Goal: Task Accomplishment & Management: Manage account settings

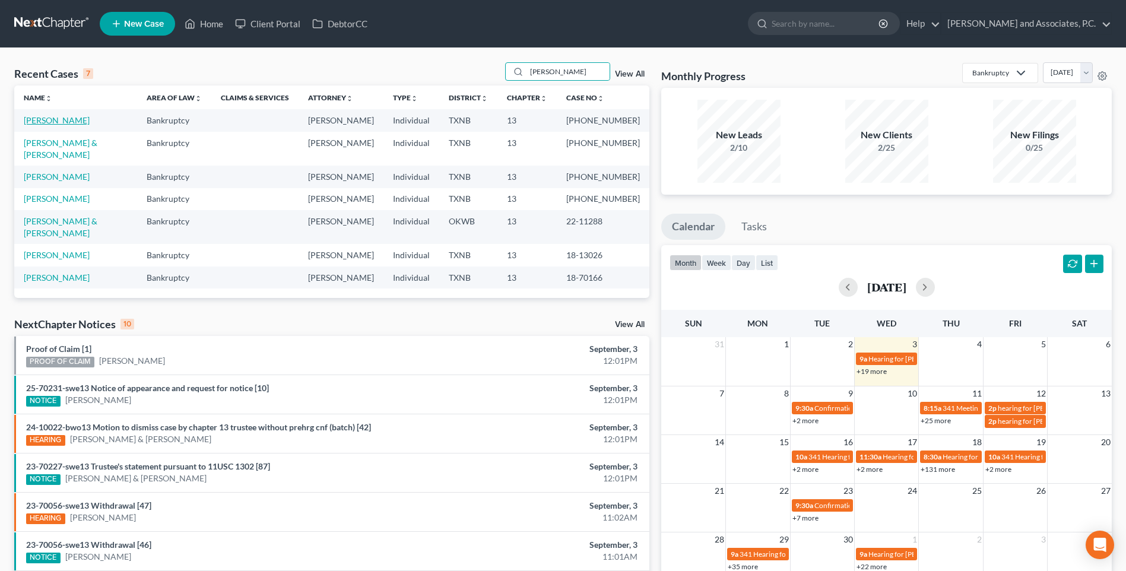
type input "[PERSON_NAME]"
click at [66, 122] on link "[PERSON_NAME]" at bounding box center [57, 120] width 66 height 10
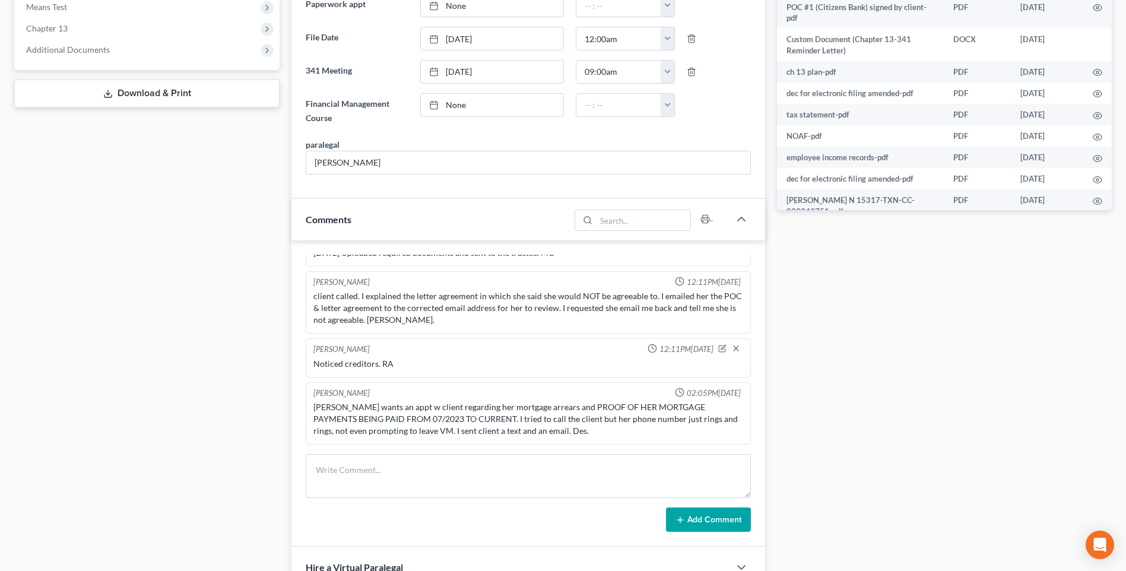
scroll to position [534, 0]
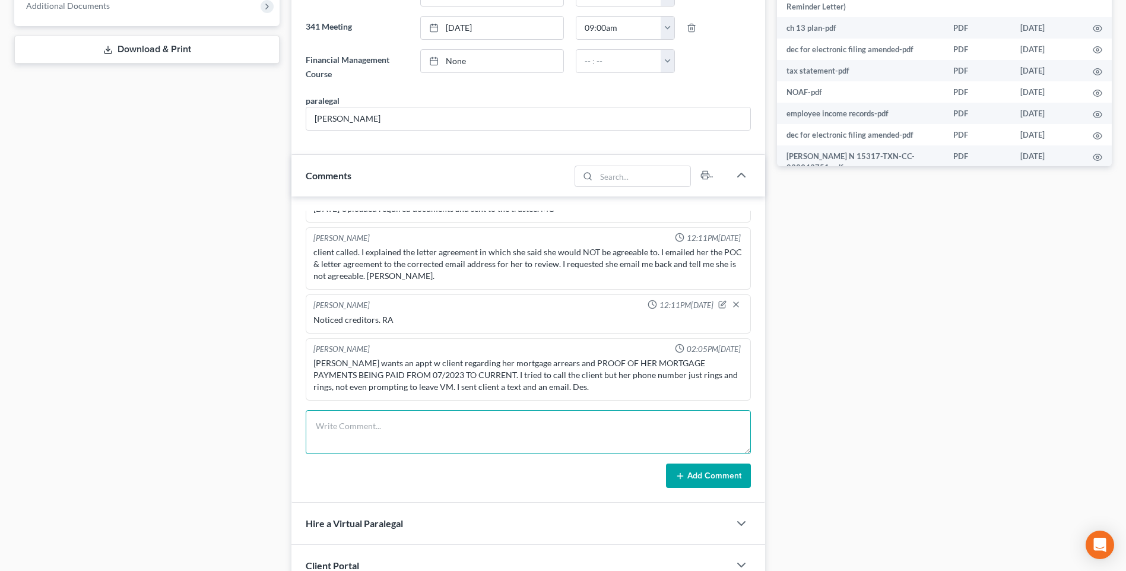
click at [348, 438] on textarea at bounding box center [528, 432] width 445 height 44
type textarea "Set up file. Mailed copy of petition to client. RA"
click at [715, 478] on button "Add Comment" at bounding box center [708, 476] width 85 height 25
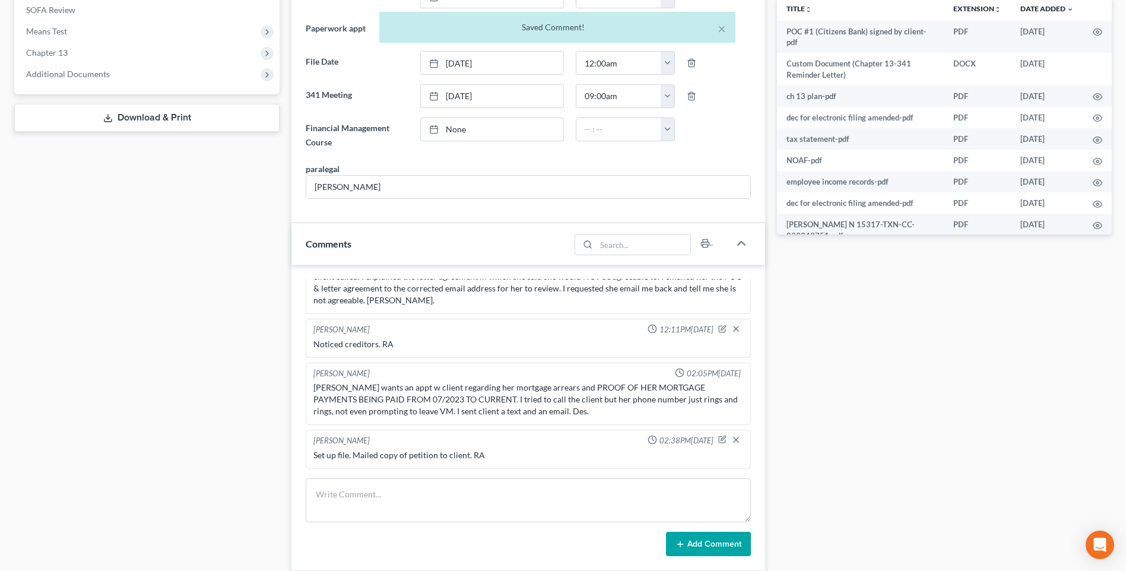
scroll to position [297, 0]
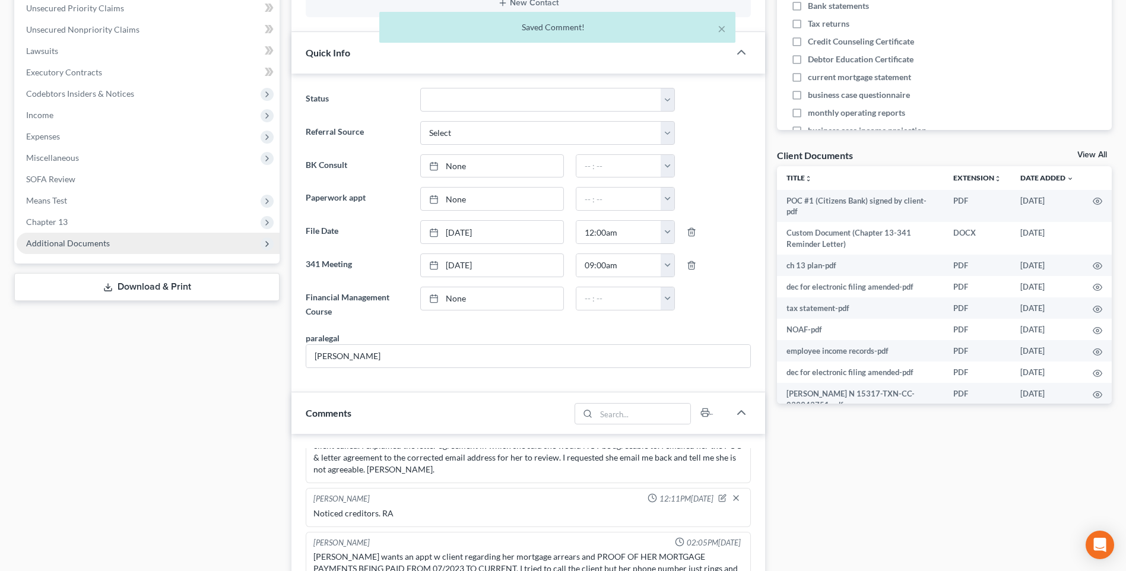
click at [84, 246] on span "Additional Documents" at bounding box center [68, 243] width 84 height 10
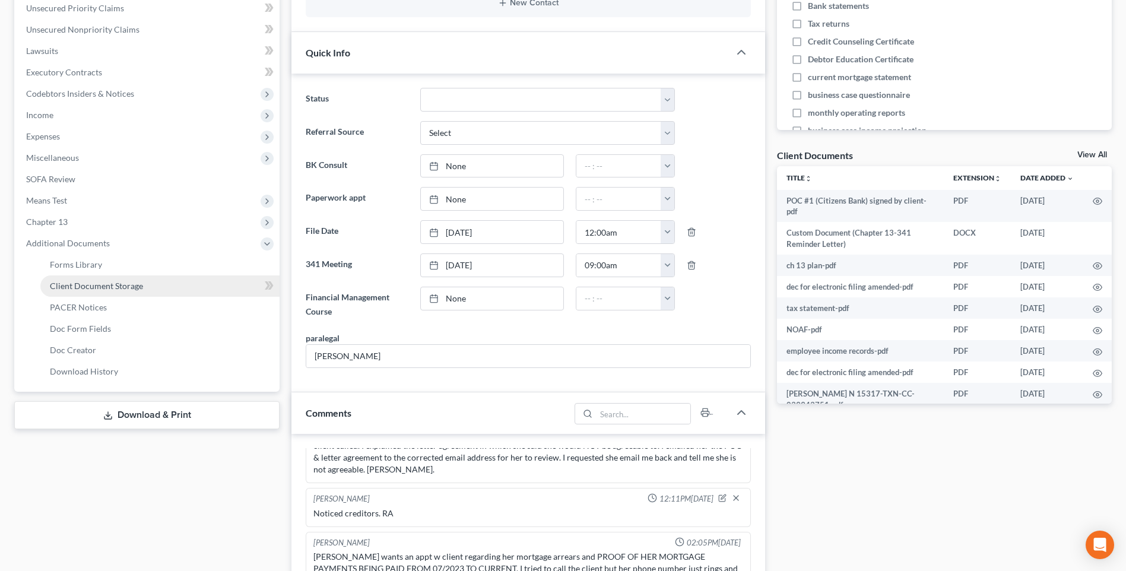
click at [84, 287] on span "Client Document Storage" at bounding box center [96, 286] width 93 height 10
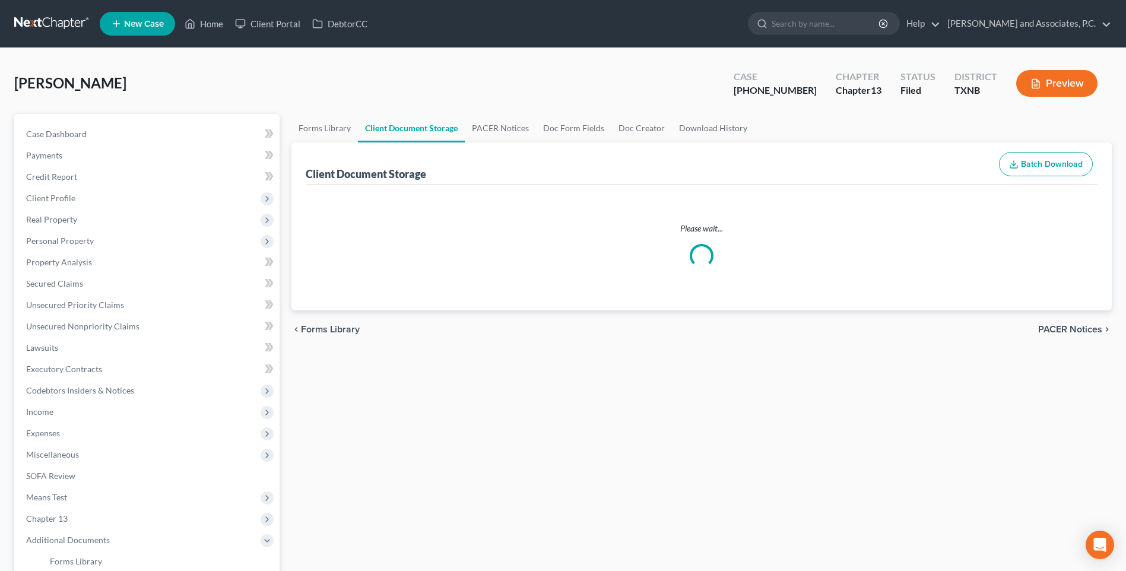
select select "21"
select select "10"
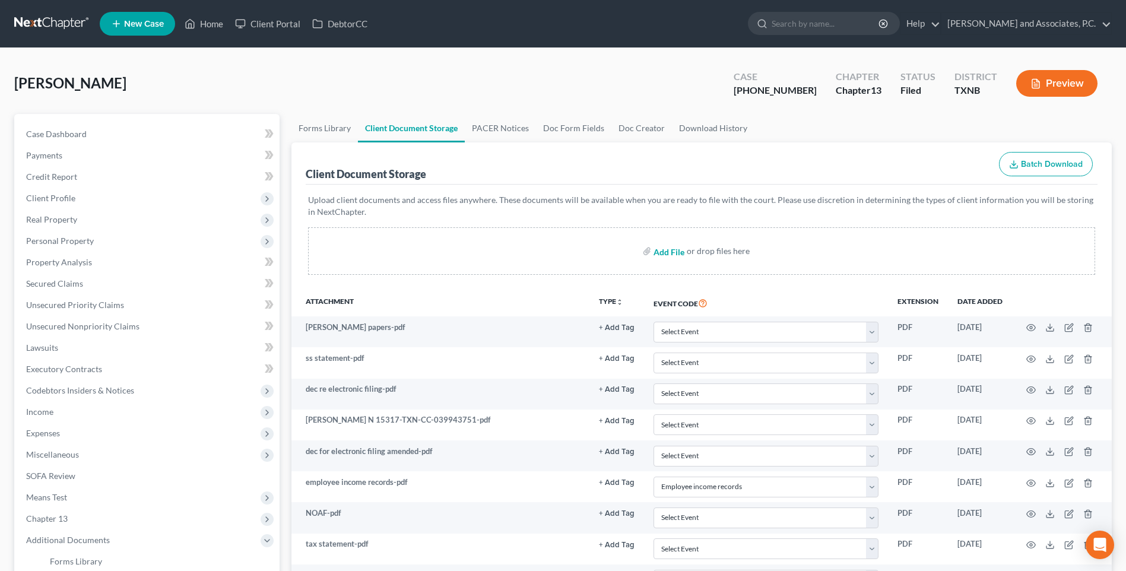
click at [662, 254] on input "file" at bounding box center [667, 250] width 28 height 21
type input "C:\fakepath\2570210 [PERSON_NAME][DATE] P&L.pdf"
select select "21"
select select "10"
click at [664, 255] on input "file" at bounding box center [667, 250] width 28 height 21
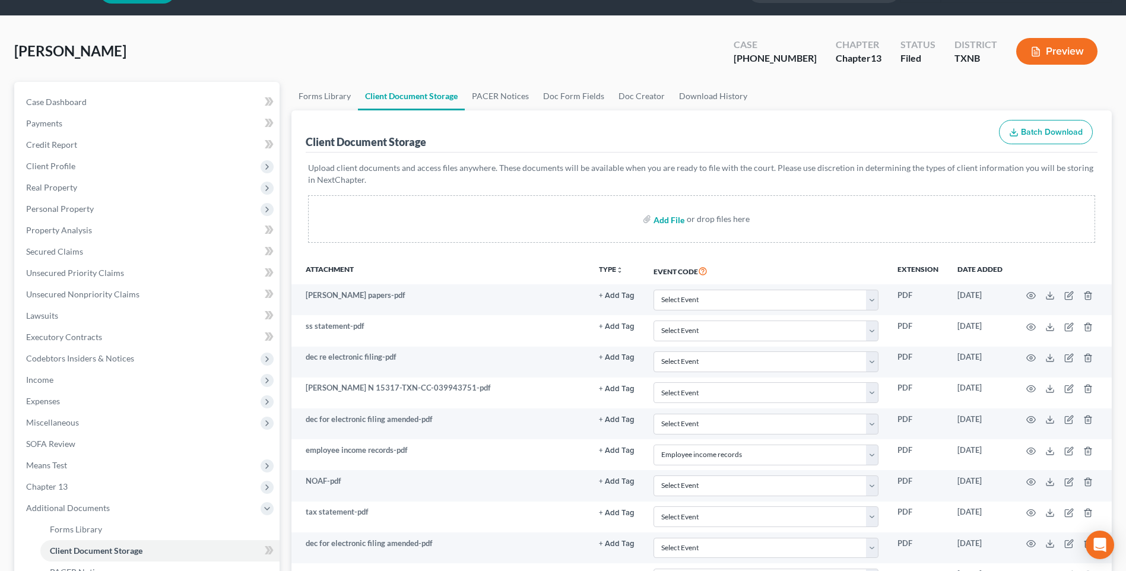
scroll to position [59, 0]
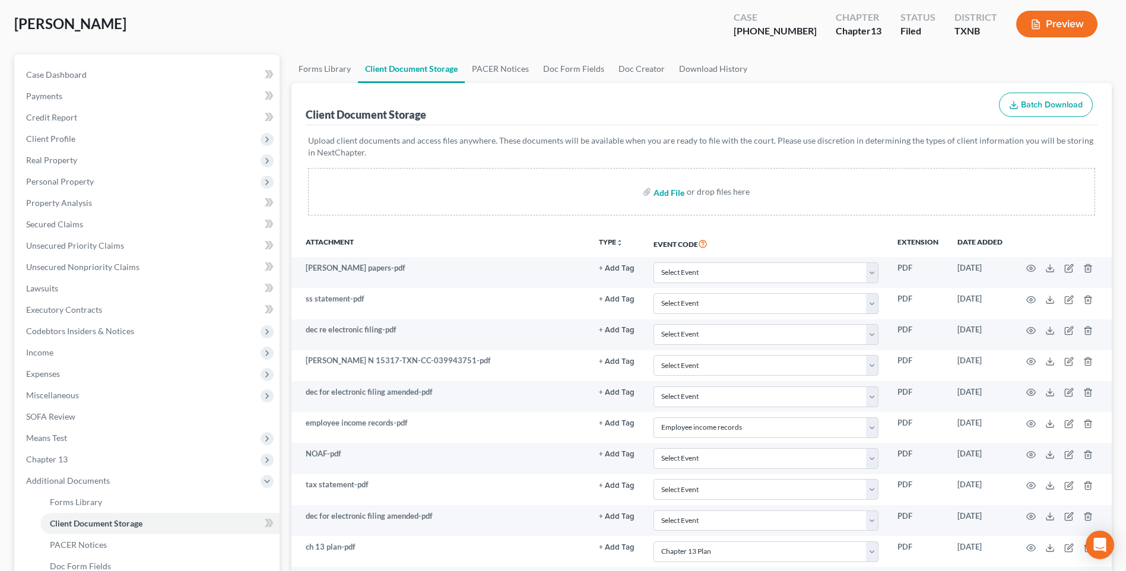
type input "C:\fakepath\2570210 [PERSON_NAME] auth to relase info.pdf"
select select "21"
select select "10"
click at [660, 192] on input "file" at bounding box center [667, 191] width 28 height 21
type input "C:\fakepath\2570210 [PERSON_NAME] business case questionaire.pdf"
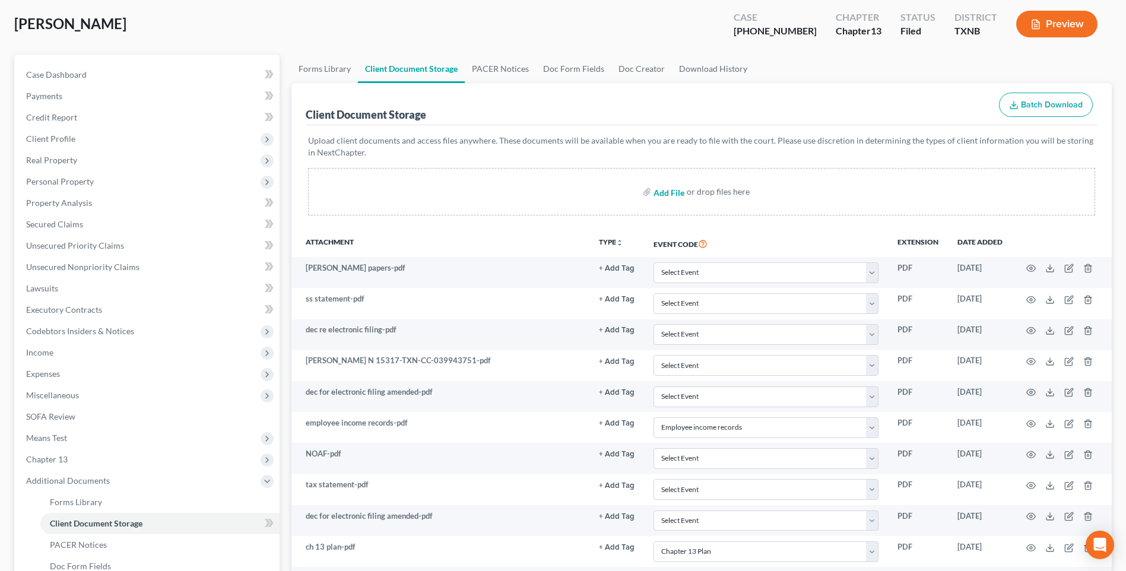
select select "21"
select select "10"
click at [661, 196] on input "file" at bounding box center [667, 191] width 28 height 21
type input "C:\fakepath\2570210 [PERSON_NAME] cash flow projection.pdf"
select select "21"
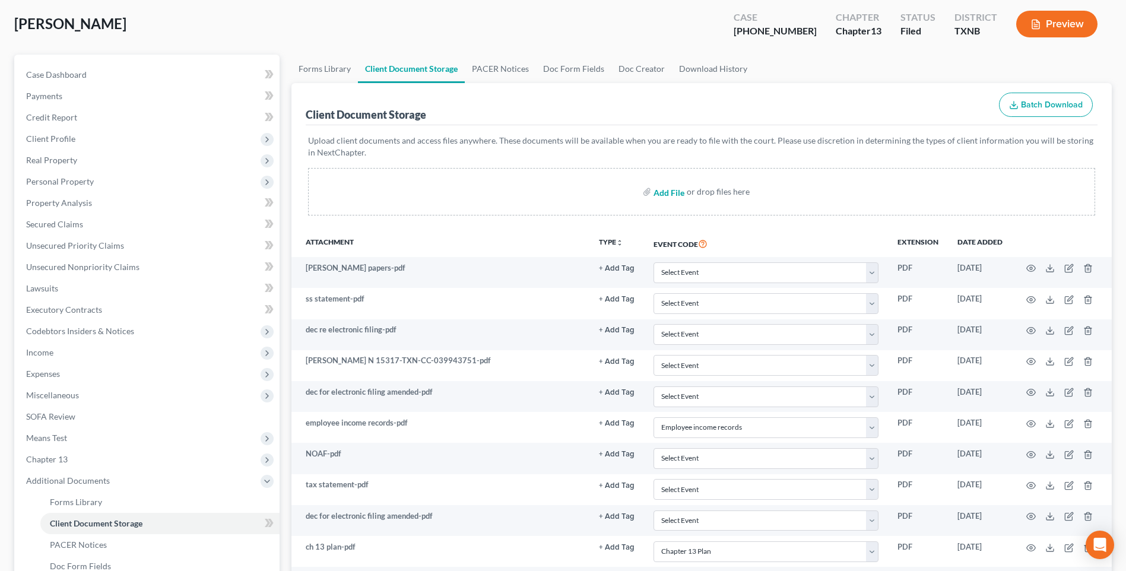
select select "10"
click at [661, 194] on input "file" at bounding box center [667, 191] width 28 height 21
type input "C:\fakepath\2570210 [PERSON_NAME] debtor contact info.pdf"
click at [665, 195] on input "file" at bounding box center [667, 192] width 28 height 21
select select "21"
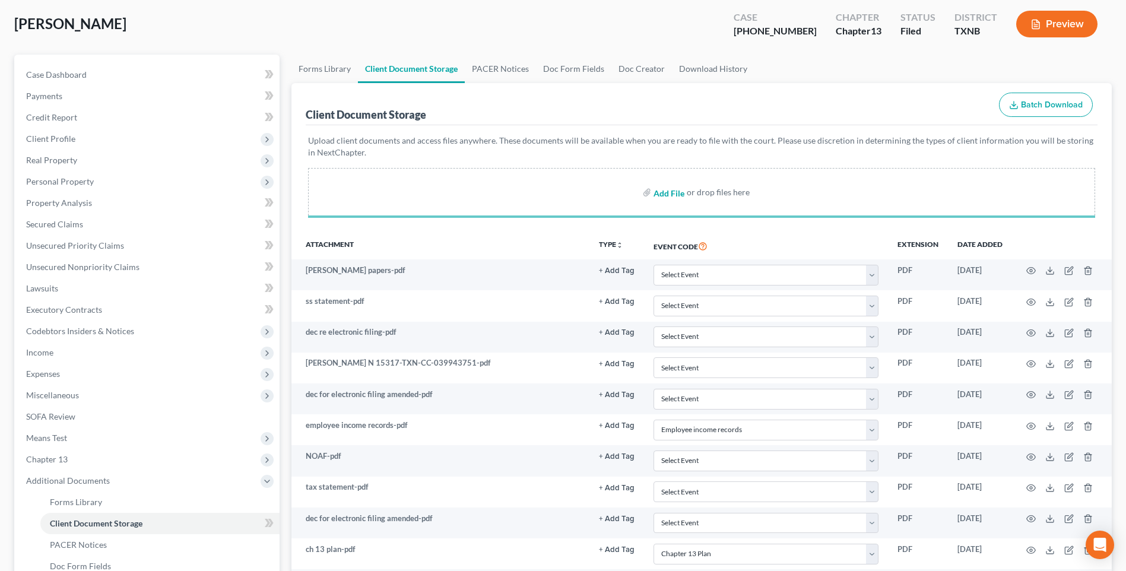
select select "10"
type input "C:\fakepath\2570210 [PERSON_NAME] house insurance.pdf"
click at [660, 192] on input "file" at bounding box center [667, 191] width 28 height 21
select select "21"
select select "10"
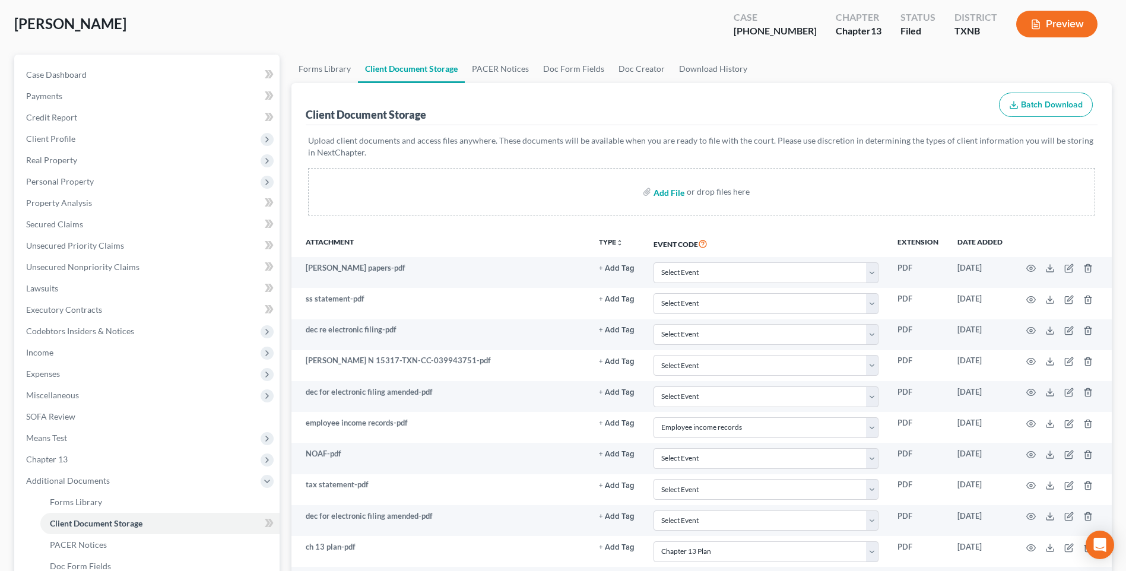
type input "C:\fakepath\2570210 [PERSON_NAME] mortgage info.pdf"
click at [667, 194] on input "file" at bounding box center [667, 191] width 28 height 21
select select "21"
select select "10"
type input "C:\fakepath\2570210 [PERSON_NAME] proof of ID.pdf"
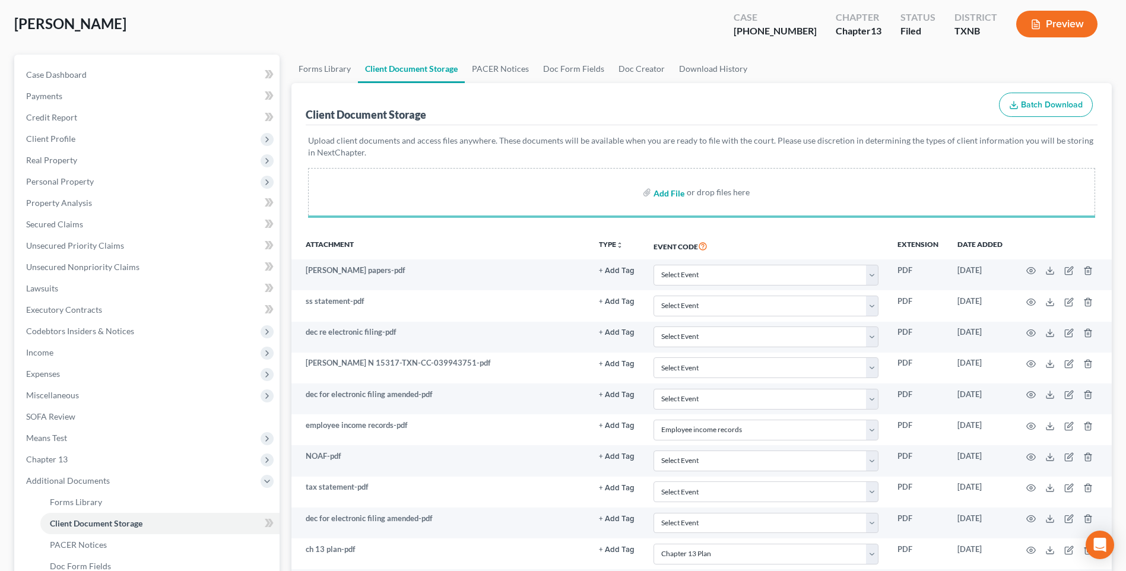
select select "21"
select select "10"
click at [668, 191] on input "file" at bounding box center [667, 191] width 28 height 21
type input "C:\fakepath\2570210 [PERSON_NAME] Proof of income.pdf"
click at [659, 194] on input "file" at bounding box center [667, 191] width 28 height 21
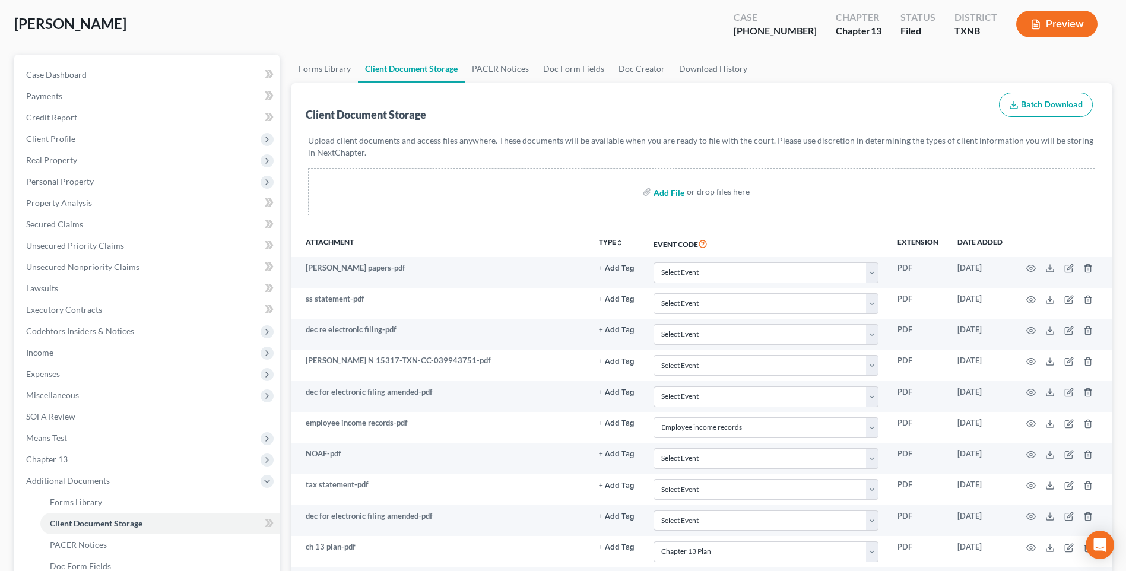
select select "21"
select select "10"
type input "C:\fakepath\2570210 [PERSON_NAME] wage directive.pdf"
select select "21"
select select "10"
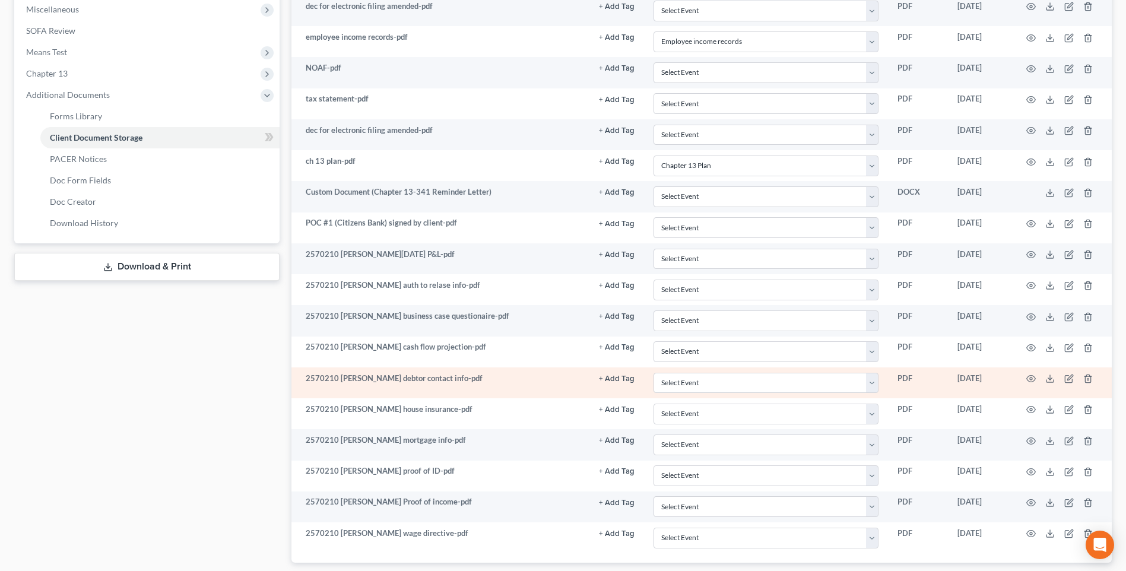
scroll to position [475, 0]
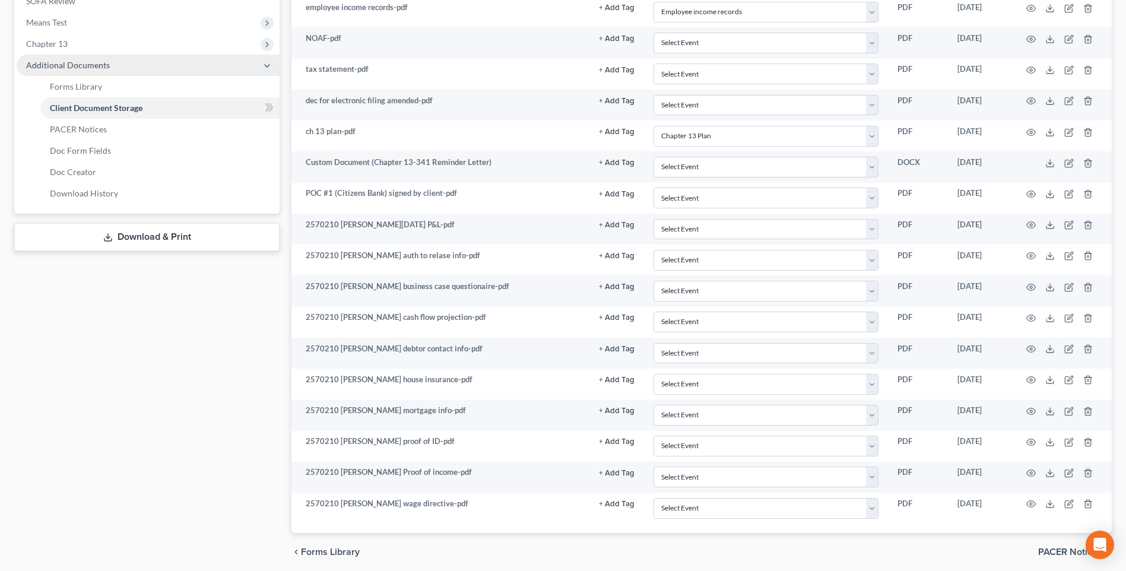
click at [39, 68] on span "Additional Documents" at bounding box center [68, 65] width 84 height 10
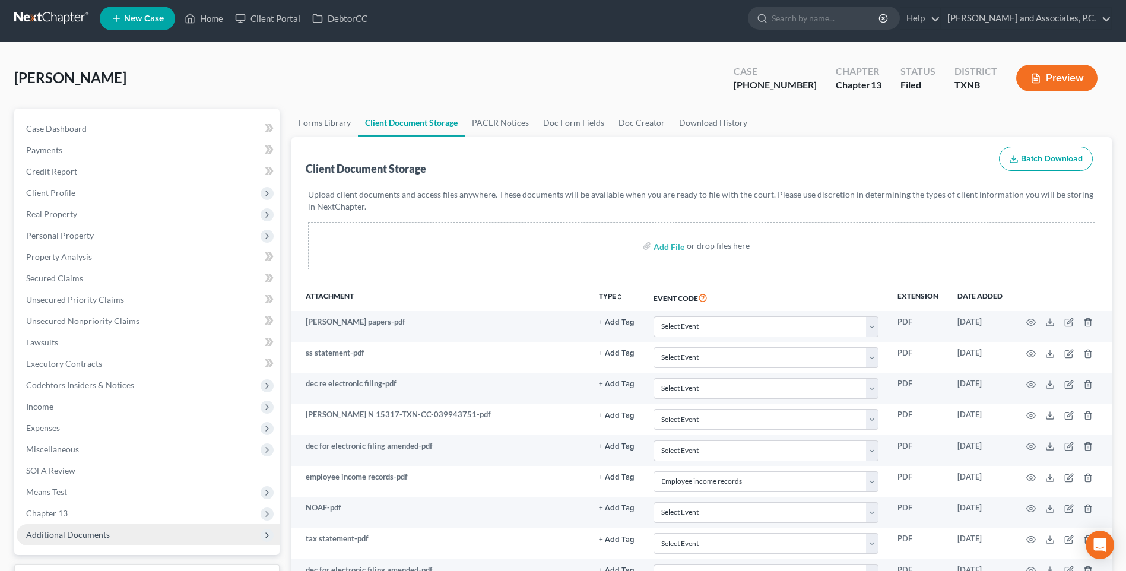
scroll to position [0, 0]
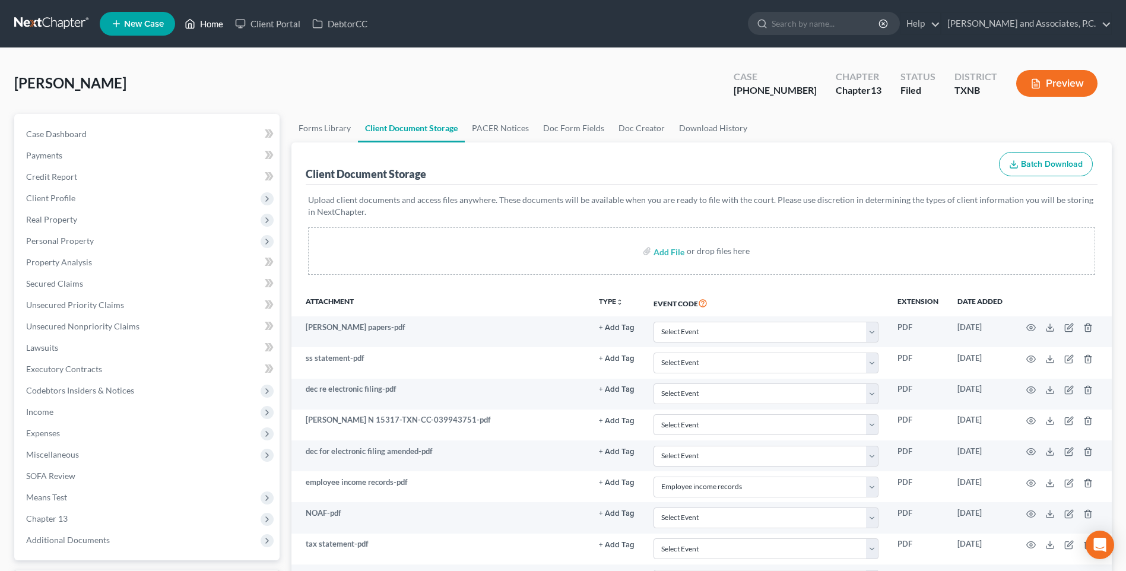
click at [208, 27] on link "Home" at bounding box center [204, 23] width 50 height 21
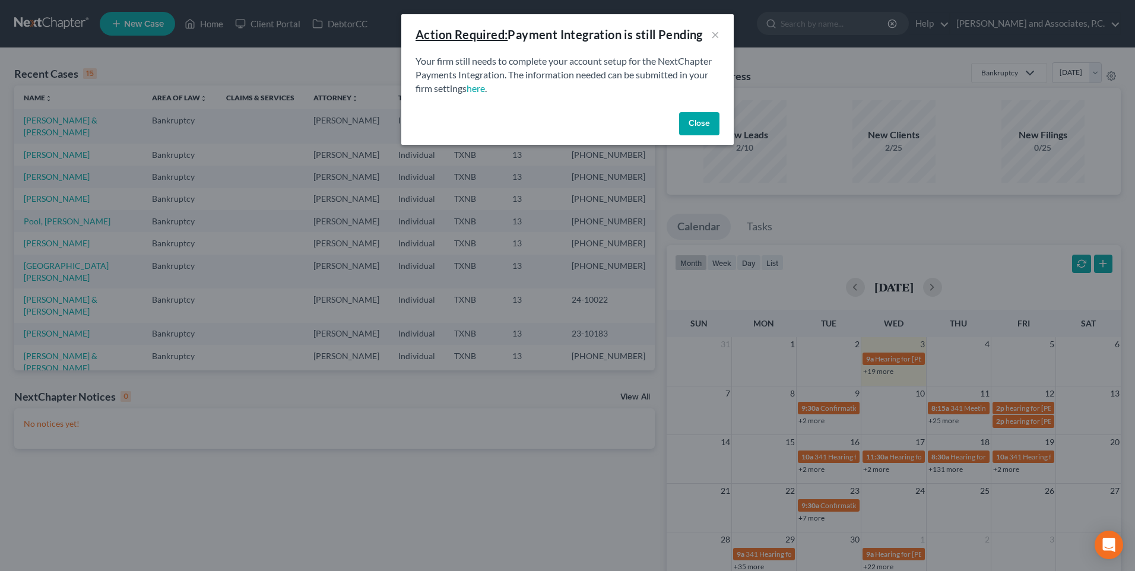
click at [700, 122] on button "Close" at bounding box center [699, 124] width 40 height 24
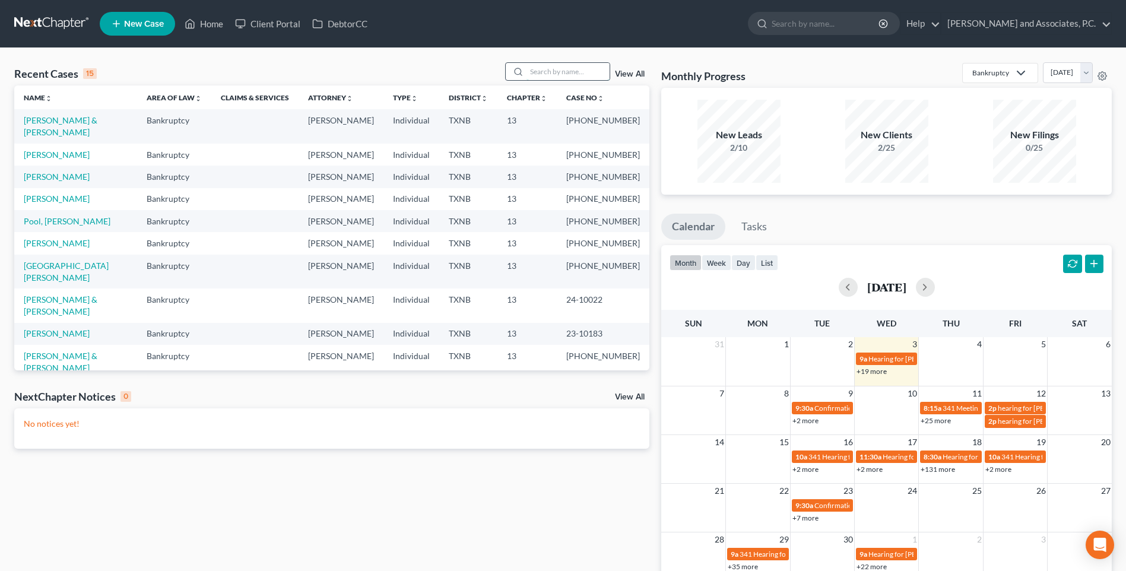
click at [542, 75] on input "search" at bounding box center [567, 71] width 83 height 17
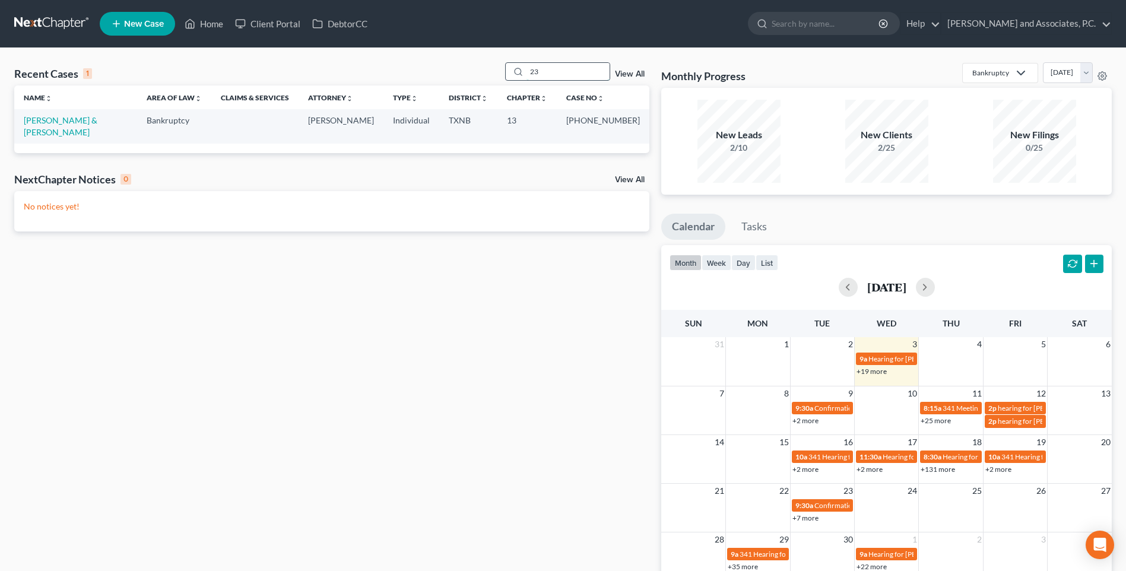
type input "2"
type input "[PERSON_NAME]"
click at [68, 122] on link "[PERSON_NAME] & [PERSON_NAME]" at bounding box center [61, 126] width 74 height 22
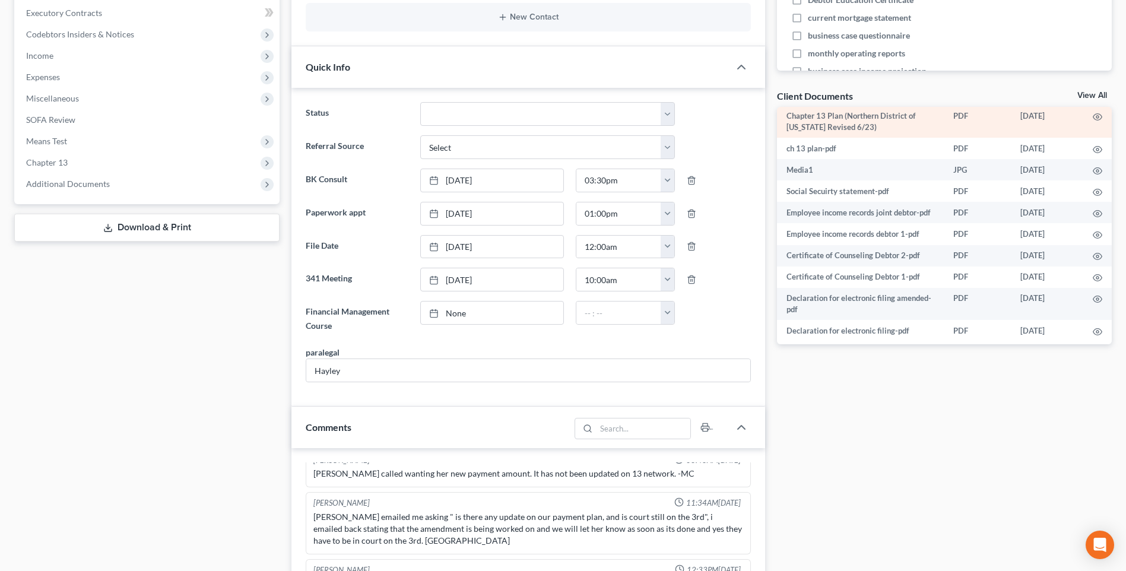
scroll to position [161, 0]
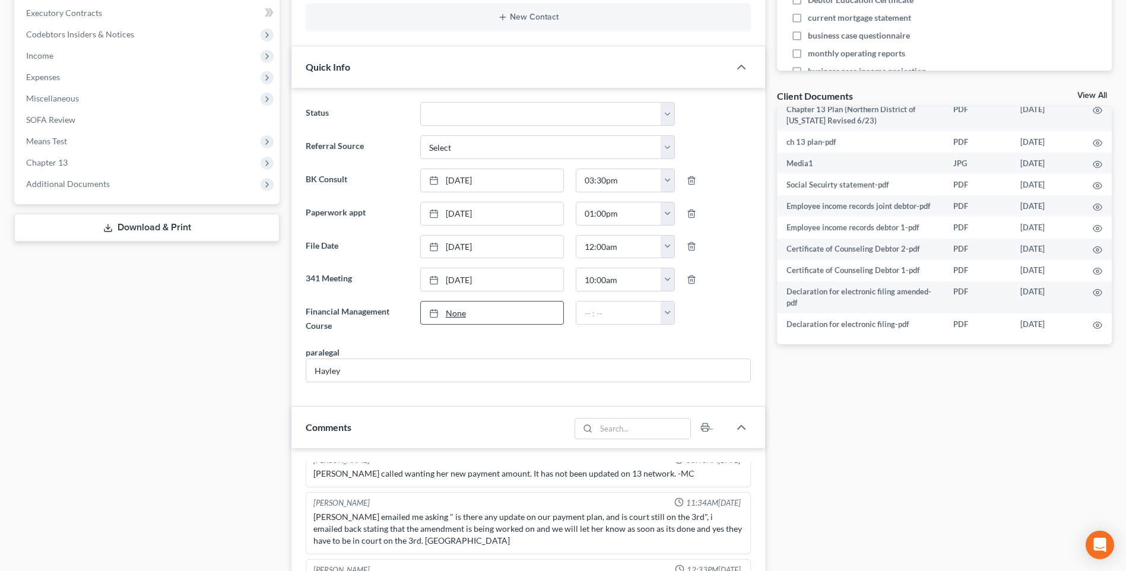
click at [459, 310] on link "None" at bounding box center [492, 313] width 142 height 23
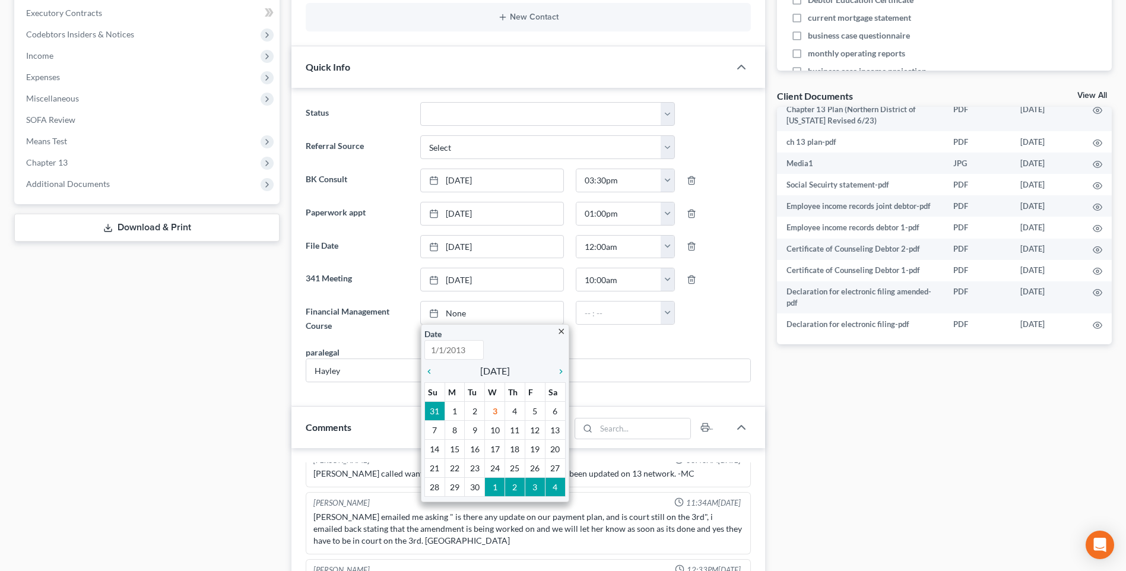
click at [459, 311] on link "None" at bounding box center [492, 313] width 142 height 23
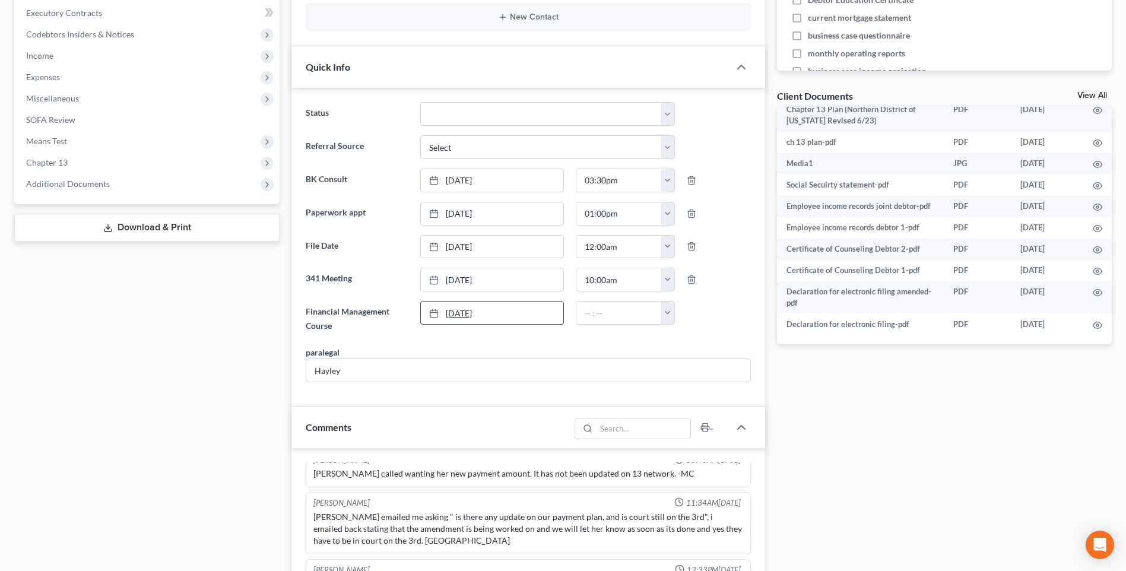
click at [455, 311] on link "[DATE]" at bounding box center [492, 313] width 142 height 23
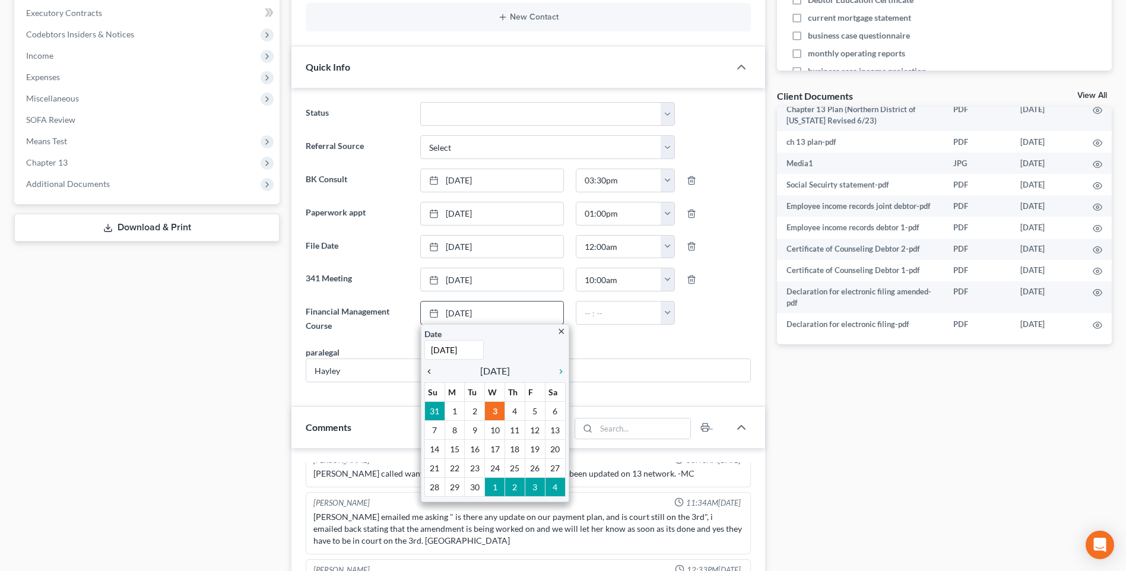
click at [426, 370] on icon "chevron_left" at bounding box center [431, 371] width 15 height 9
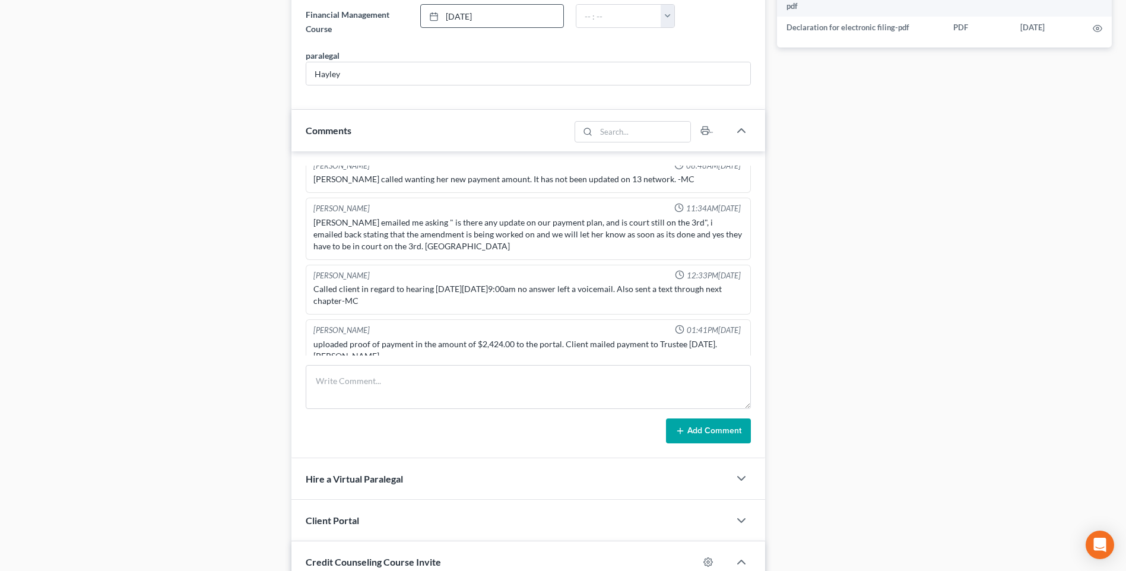
scroll to position [494, 0]
click at [330, 386] on textarea at bounding box center [528, 387] width 445 height 44
type textarea "8/8/205 uploaded required documents and sent to the trustee. MC"
click at [693, 436] on button "Add Comment" at bounding box center [708, 430] width 85 height 25
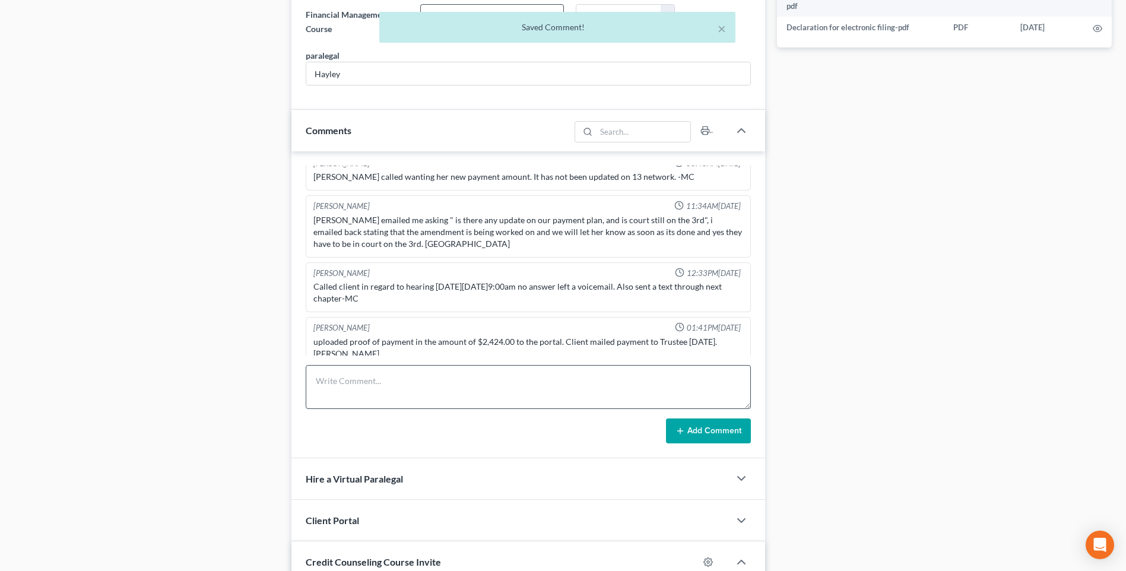
scroll to position [538, 0]
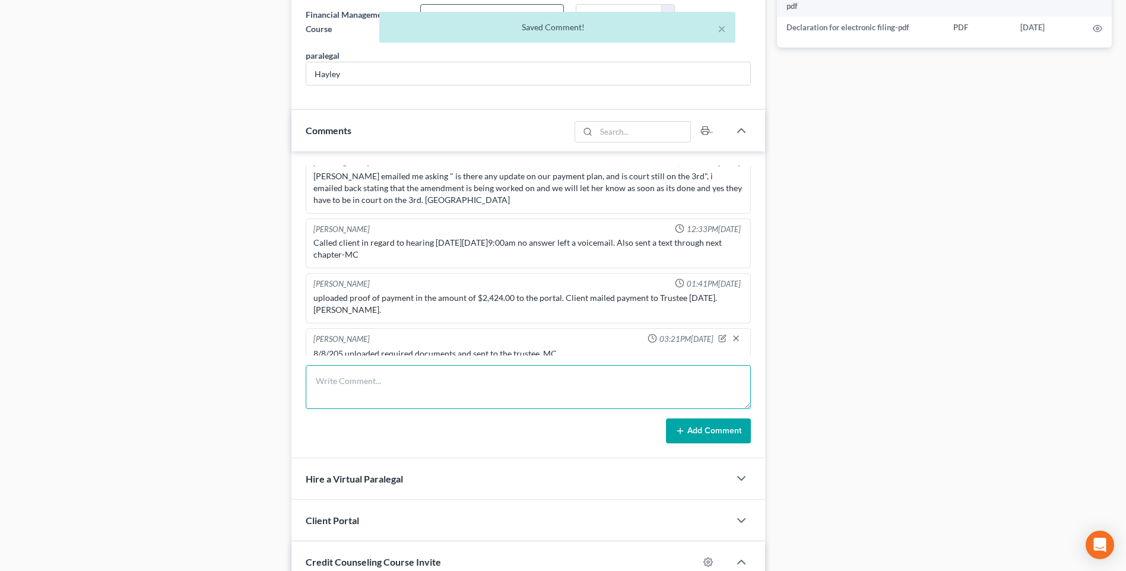
click at [348, 389] on textarea at bounding box center [528, 387] width 445 height 44
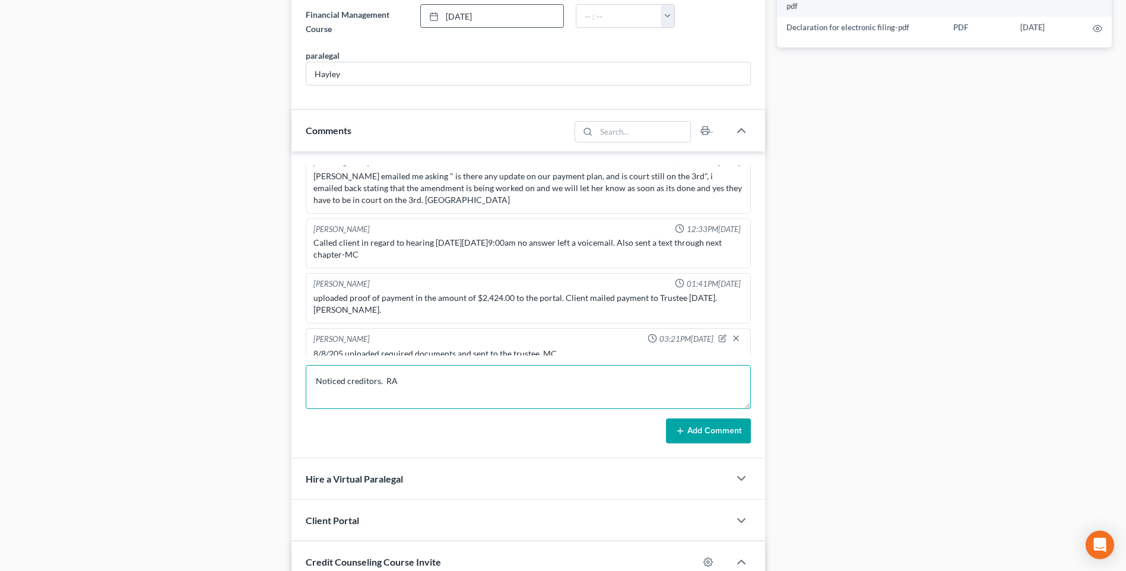
type textarea "Noticed creditors. RA"
click at [714, 435] on button "Add Comment" at bounding box center [708, 430] width 85 height 25
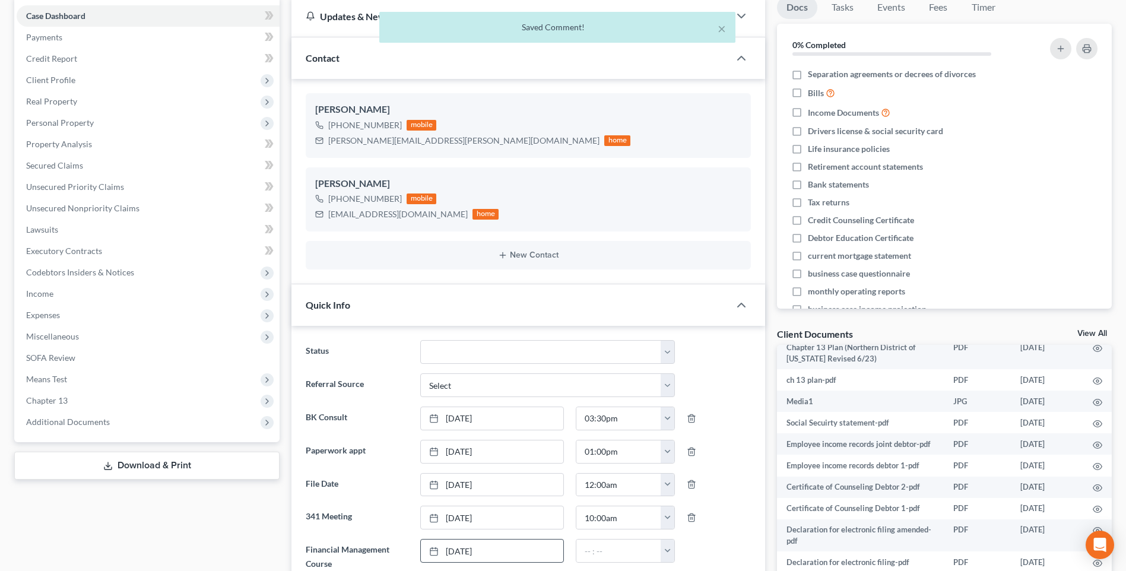
scroll to position [0, 0]
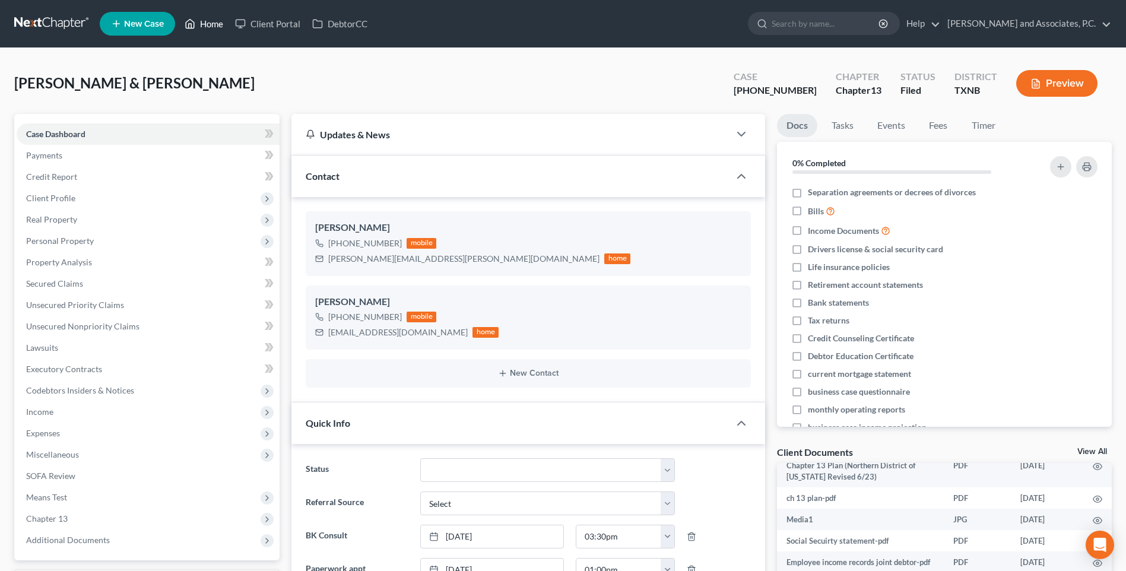
click at [212, 24] on link "Home" at bounding box center [204, 23] width 50 height 21
